Goal: Task Accomplishment & Management: Complete application form

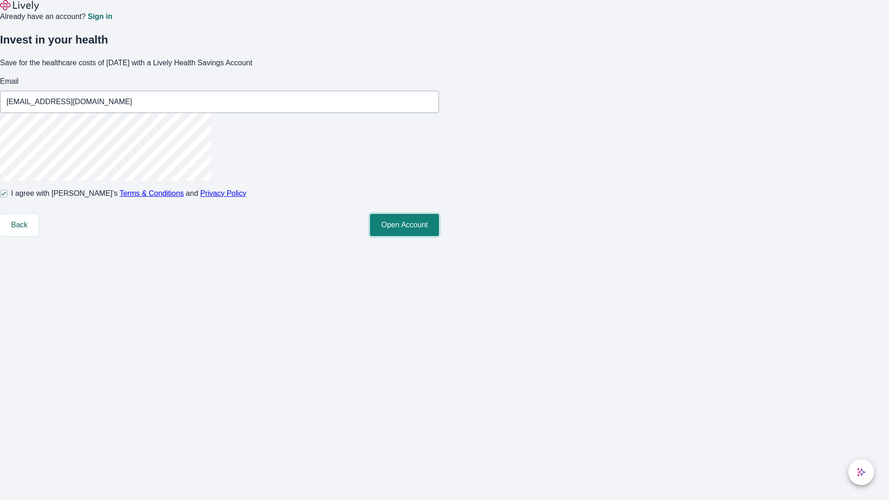
click at [439, 236] on button "Open Account" at bounding box center [404, 225] width 69 height 22
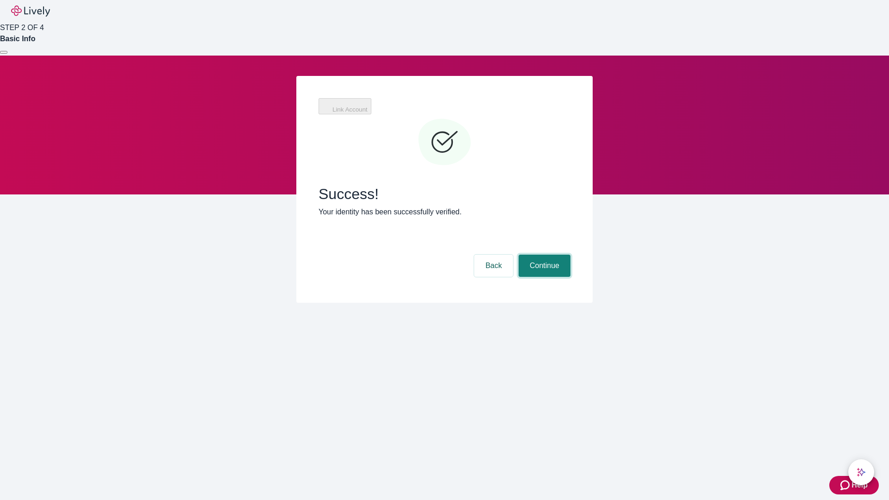
click at [543, 255] on button "Continue" at bounding box center [545, 266] width 52 height 22
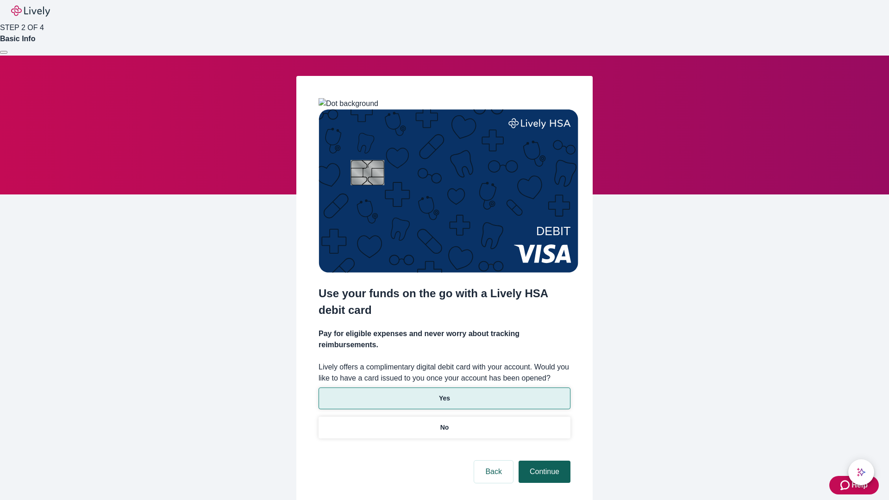
click at [444, 423] on p "No" at bounding box center [444, 428] width 9 height 10
click at [543, 461] on button "Continue" at bounding box center [545, 472] width 52 height 22
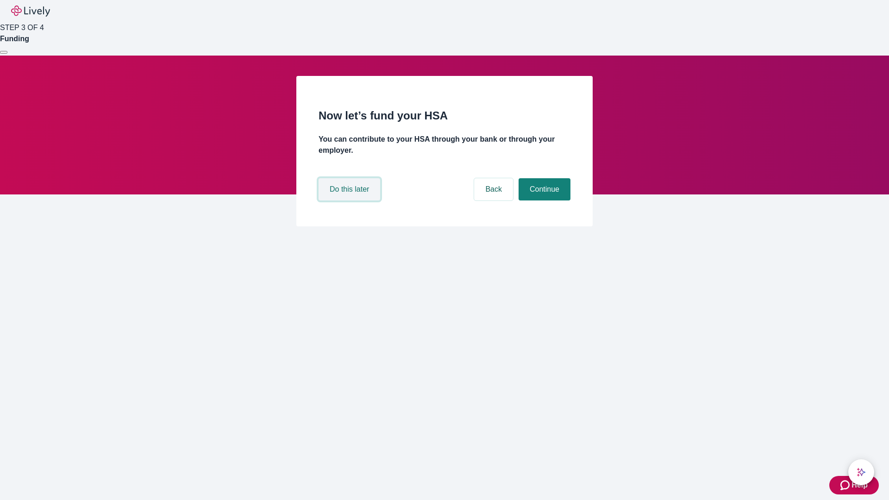
click at [351, 201] on button "Do this later" at bounding box center [350, 189] width 62 height 22
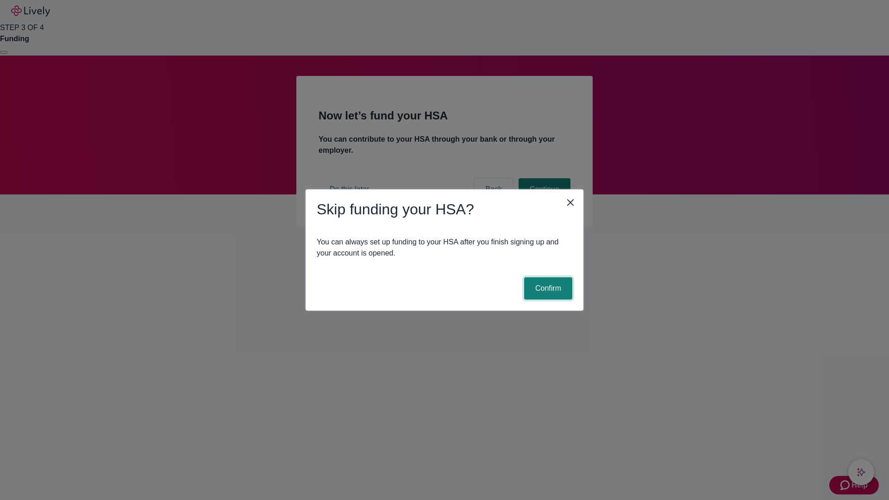
click at [547, 289] on button "Confirm" at bounding box center [548, 288] width 48 height 22
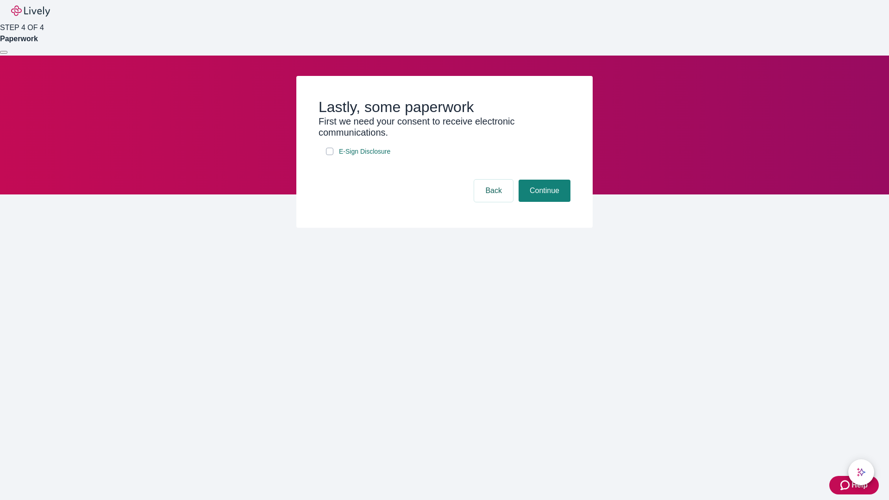
click at [330, 155] on input "E-Sign Disclosure" at bounding box center [329, 151] width 7 height 7
checkbox input "true"
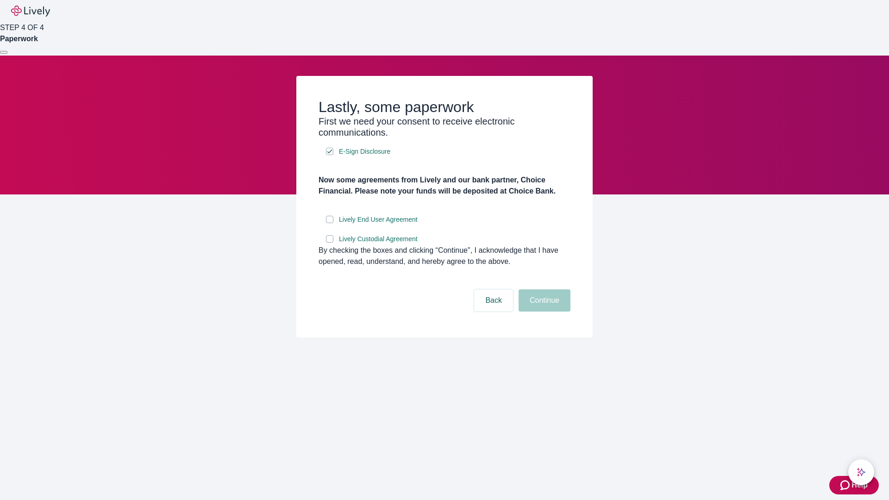
click at [330, 223] on input "Lively End User Agreement" at bounding box center [329, 219] width 7 height 7
checkbox input "true"
click at [330, 243] on input "Lively Custodial Agreement" at bounding box center [329, 238] width 7 height 7
checkbox input "true"
click at [543, 312] on button "Continue" at bounding box center [545, 300] width 52 height 22
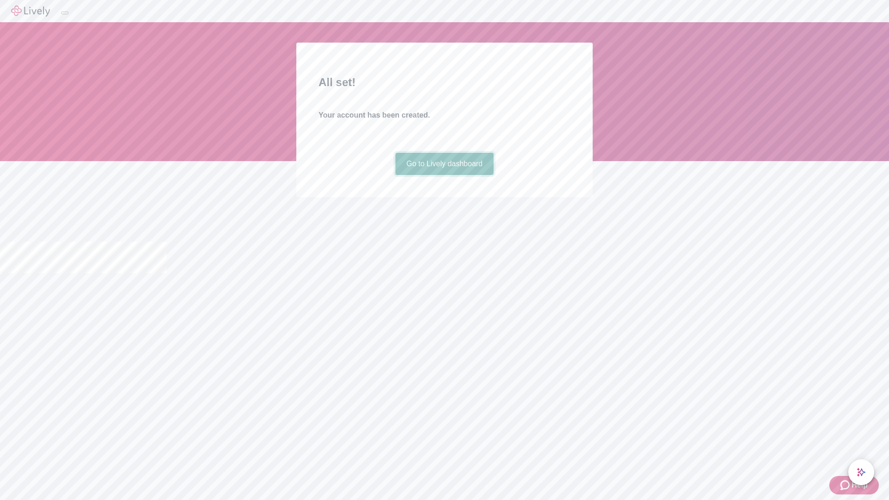
click at [444, 175] on link "Go to Lively dashboard" at bounding box center [445, 164] width 99 height 22
